Goal: Go to known website: Access a specific website the user already knows

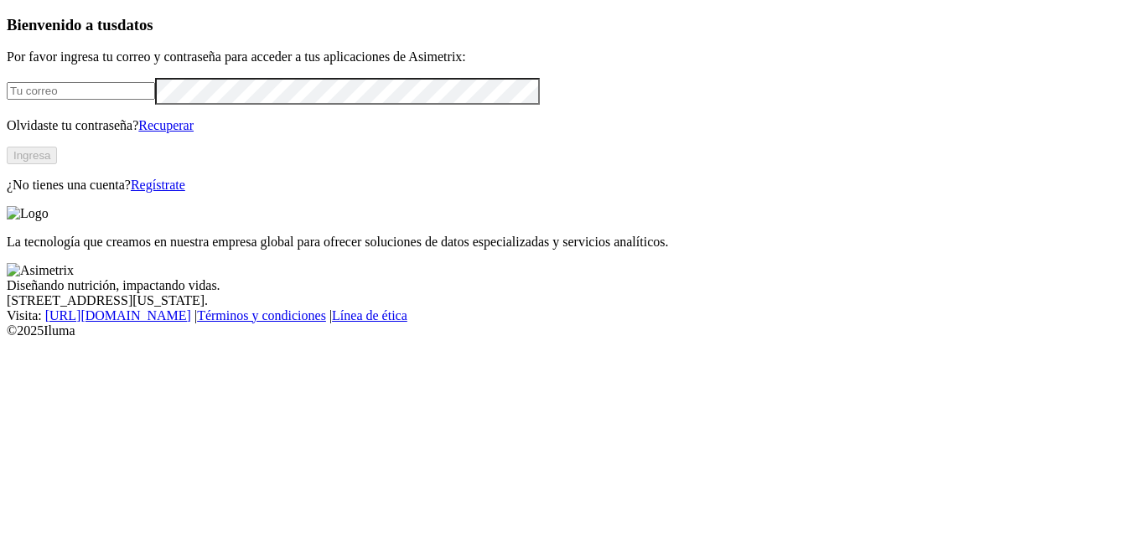
type input "ingri.arenas@aliar.com.co"
click at [57, 164] on button "Ingresa" at bounding box center [32, 156] width 50 height 18
